Goal: Task Accomplishment & Management: Manage account settings

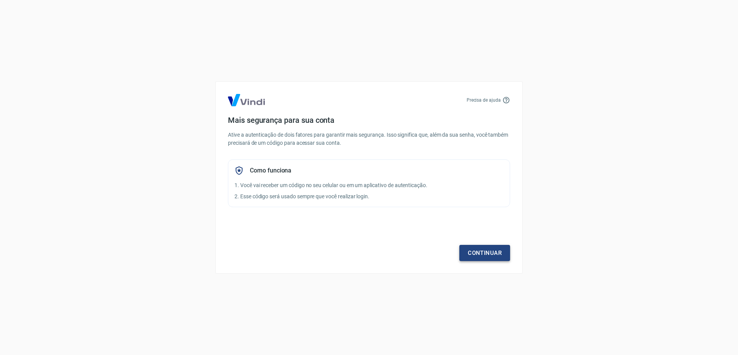
click at [482, 255] on link "Continuar" at bounding box center [485, 253] width 51 height 16
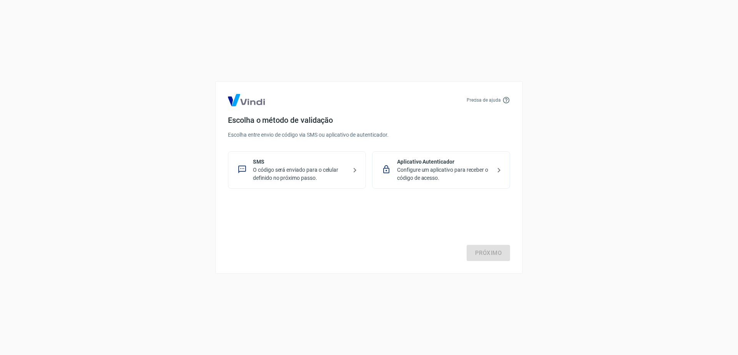
click at [353, 167] on icon at bounding box center [354, 169] width 9 height 9
click at [483, 257] on link "Próximo" at bounding box center [488, 253] width 43 height 16
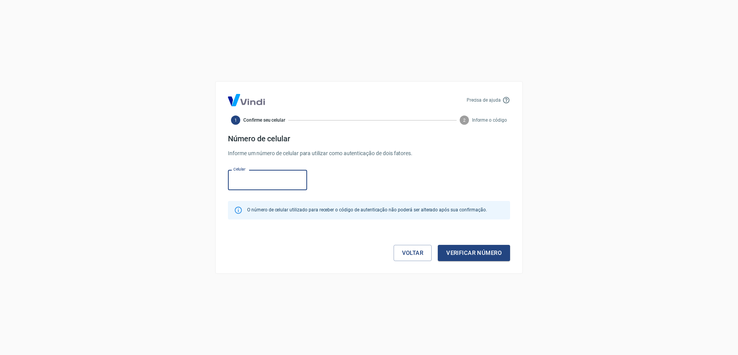
click at [271, 183] on input "Celular" at bounding box center [267, 180] width 79 height 20
click at [322, 131] on div "Precisa de ajuda 1 Confirme seu celular 2 Informe o código Número de celular In…" at bounding box center [369, 177] width 308 height 192
click at [275, 183] on input "Celular" at bounding box center [267, 180] width 79 height 20
type input "(21) 96429-2871"
click at [478, 257] on button "Verificar número" at bounding box center [474, 253] width 72 height 16
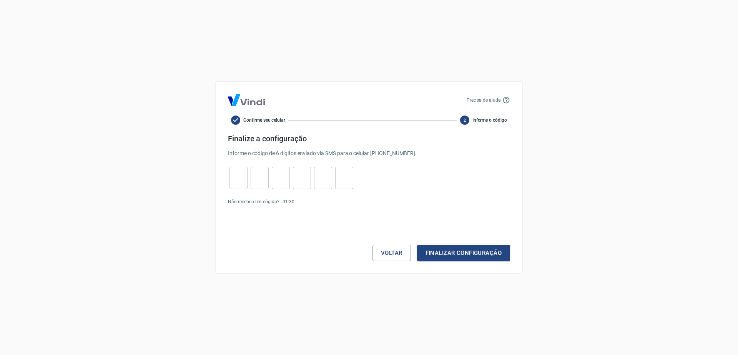
click at [242, 171] on input "tel" at bounding box center [239, 178] width 18 height 17
type input "9"
type input "1"
type input "5"
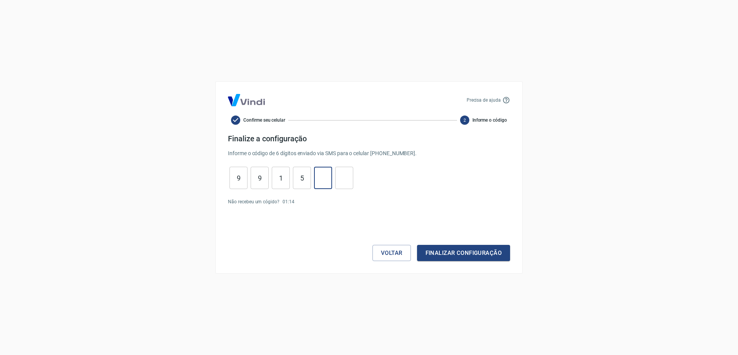
type input "9"
type input "4"
click at [464, 251] on button "Finalizar configuração" at bounding box center [463, 253] width 93 height 16
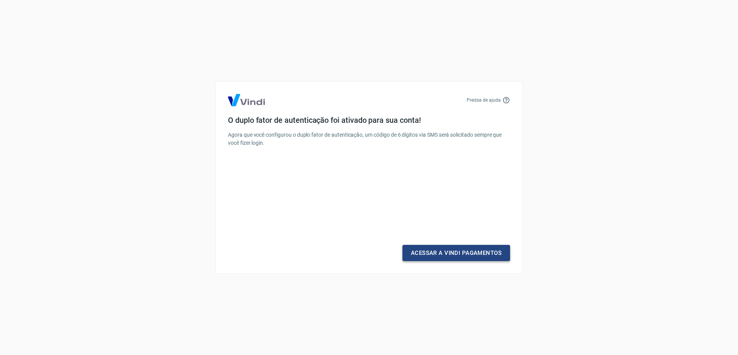
click at [467, 258] on link "Acessar a Vindi Pagamentos" at bounding box center [457, 253] width 108 height 16
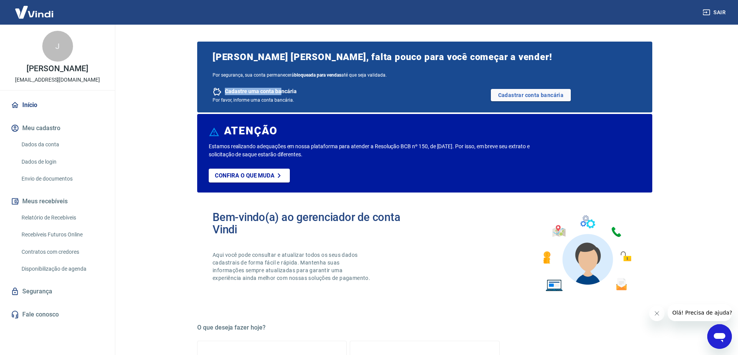
drag, startPoint x: 238, startPoint y: 88, endPoint x: 282, endPoint y: 88, distance: 43.8
click at [282, 88] on div "Cadastre uma conta bancária" at bounding box center [319, 91] width 212 height 9
